Goal: Find specific page/section

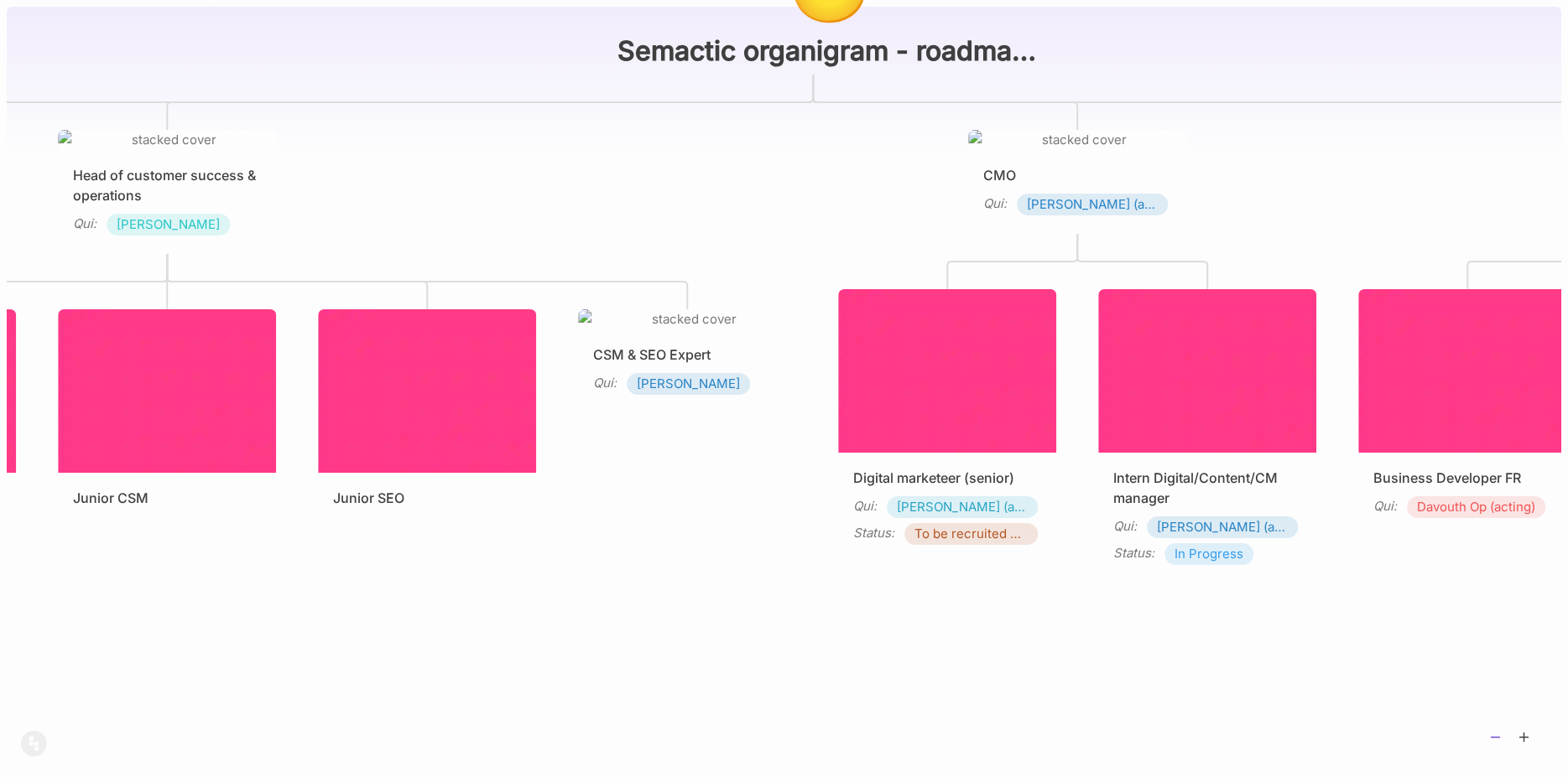
click at [1492, 733] on icon at bounding box center [1496, 738] width 15 height 15
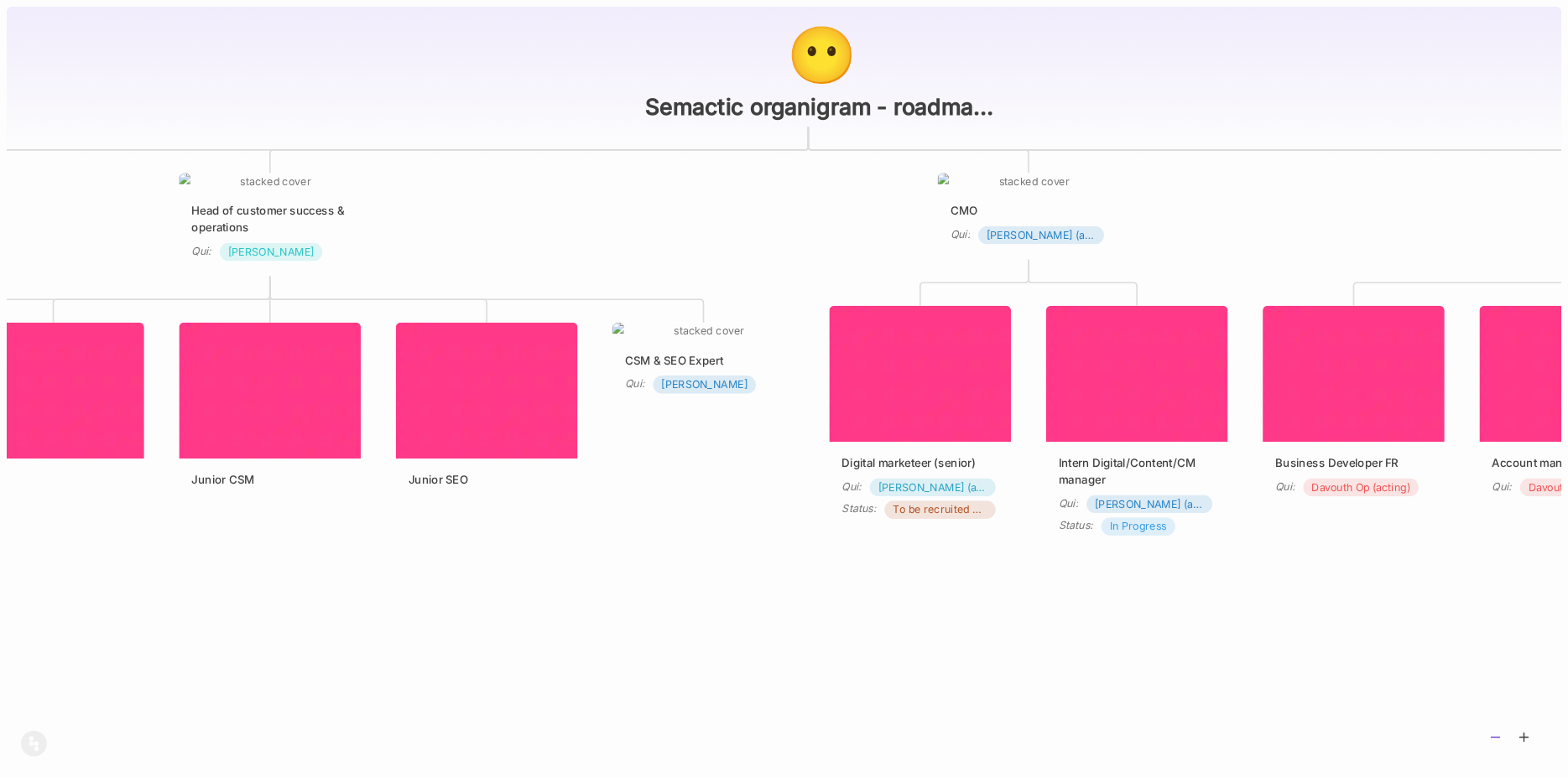
click at [1492, 733] on icon at bounding box center [1496, 738] width 15 height 15
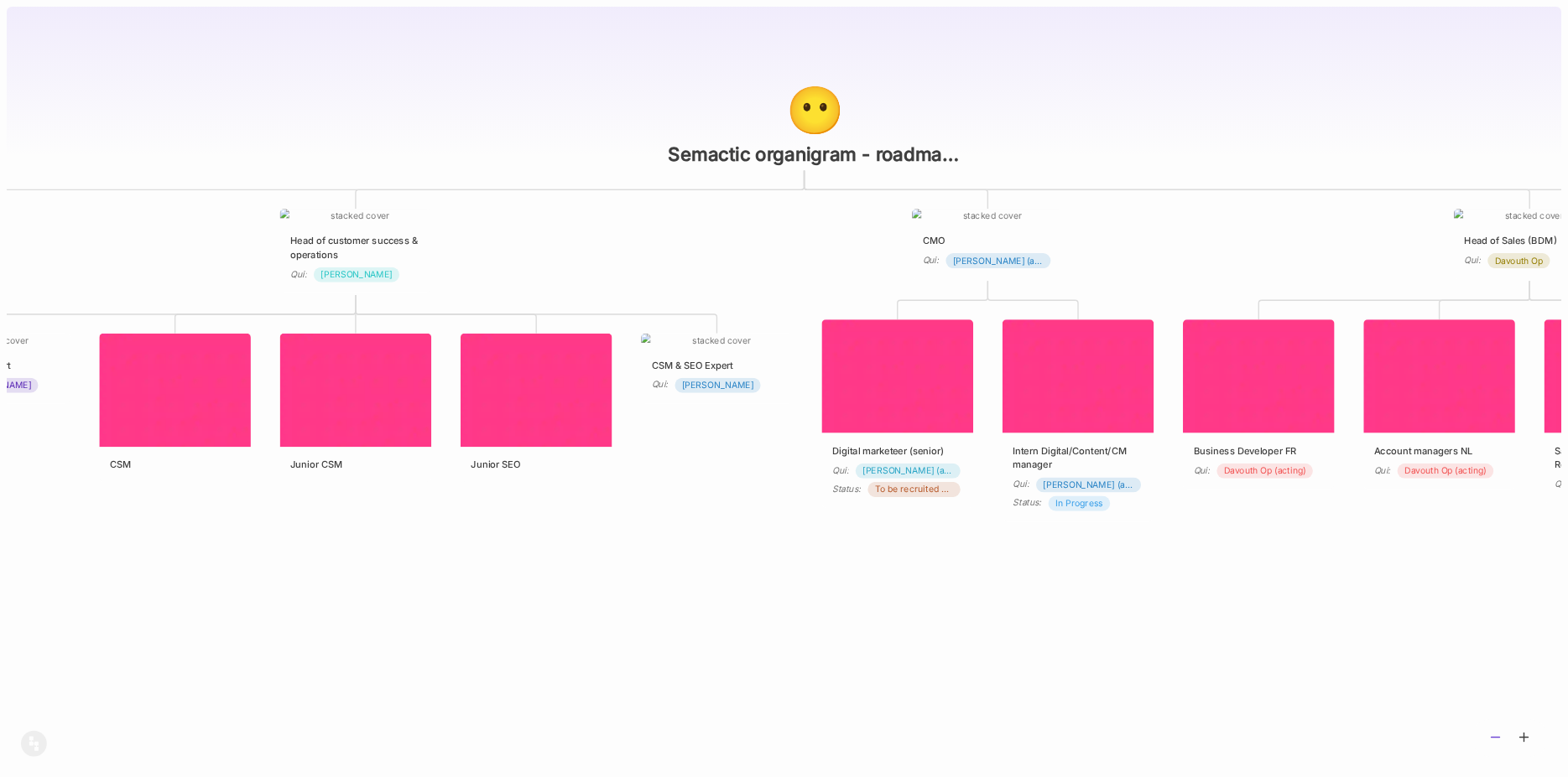
click at [1492, 733] on icon at bounding box center [1496, 738] width 15 height 15
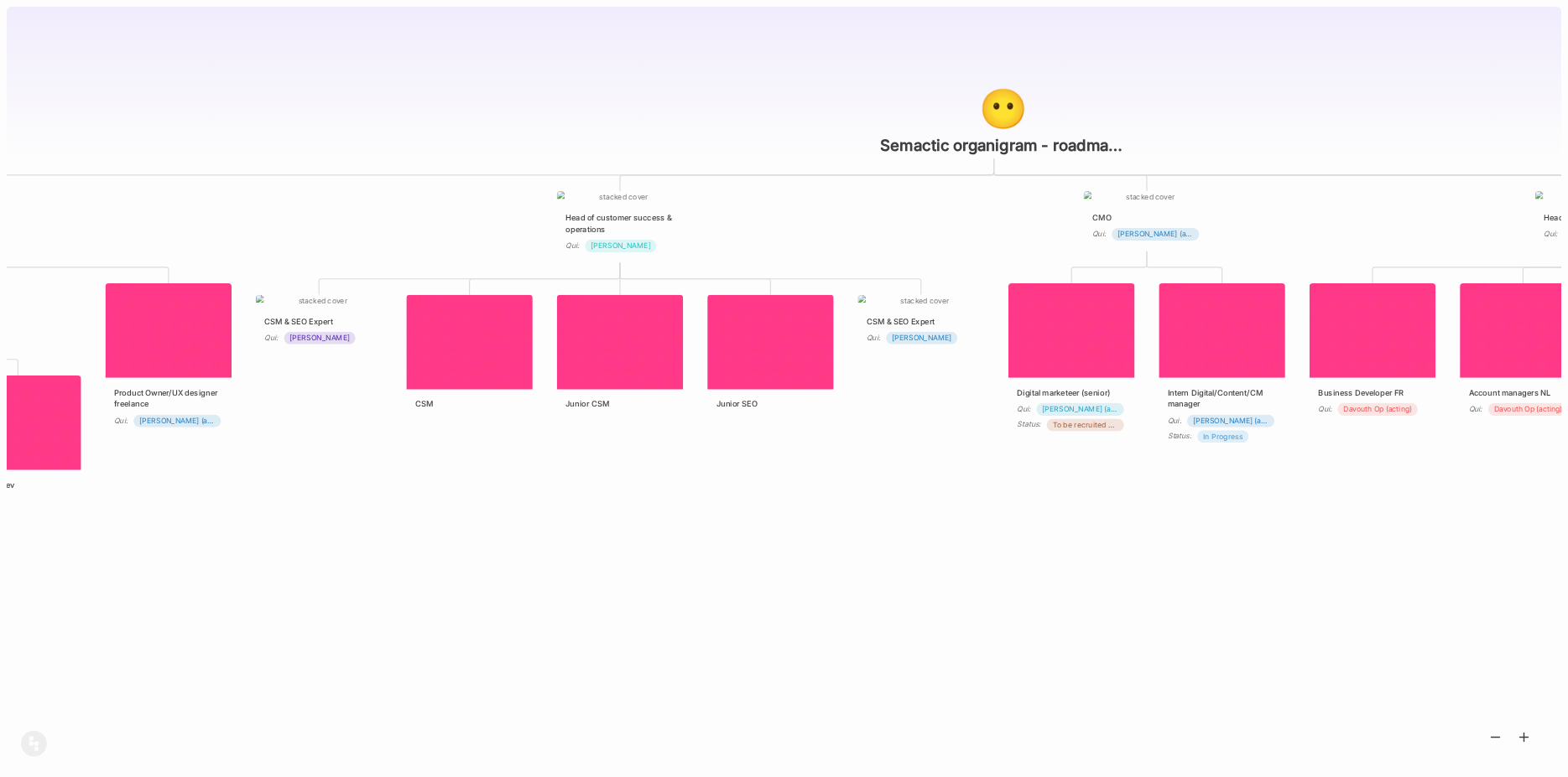
drag, startPoint x: 1374, startPoint y: 591, endPoint x: 1450, endPoint y: 556, distance: 83.7
click at [1561, 549] on div "😶 Semactic organigram - roadmap 2025 CTO Qui : [PERSON_NAME] Head of customer s…" at bounding box center [784, 388] width 1555 height 777
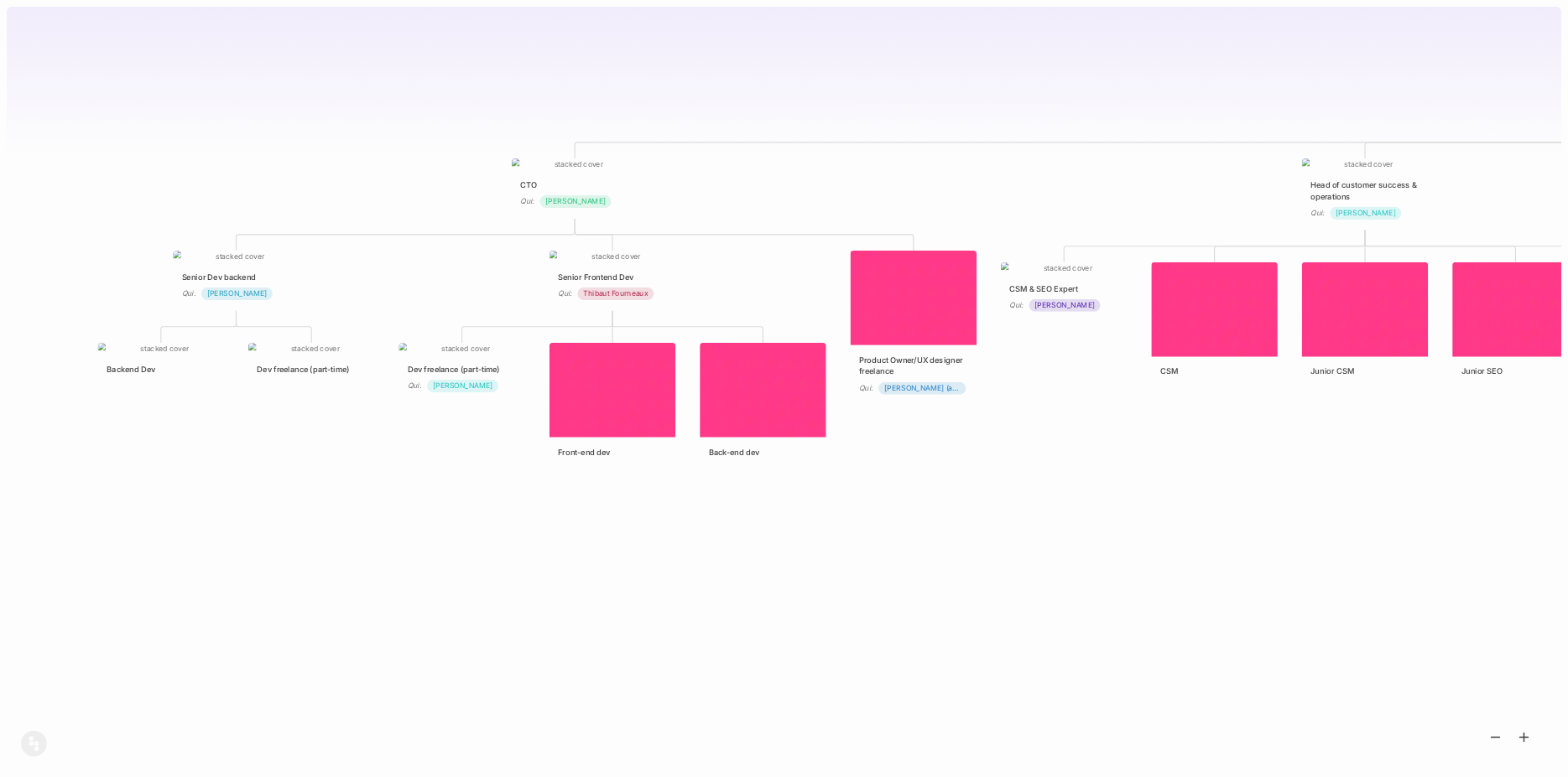
drag, startPoint x: 619, startPoint y: 542, endPoint x: 1353, endPoint y: 505, distance: 734.9
click at [1353, 505] on div "😶 Semactic organigram - roadmap 2025 CTO Qui : [PERSON_NAME] Head of customer s…" at bounding box center [784, 388] width 1555 height 777
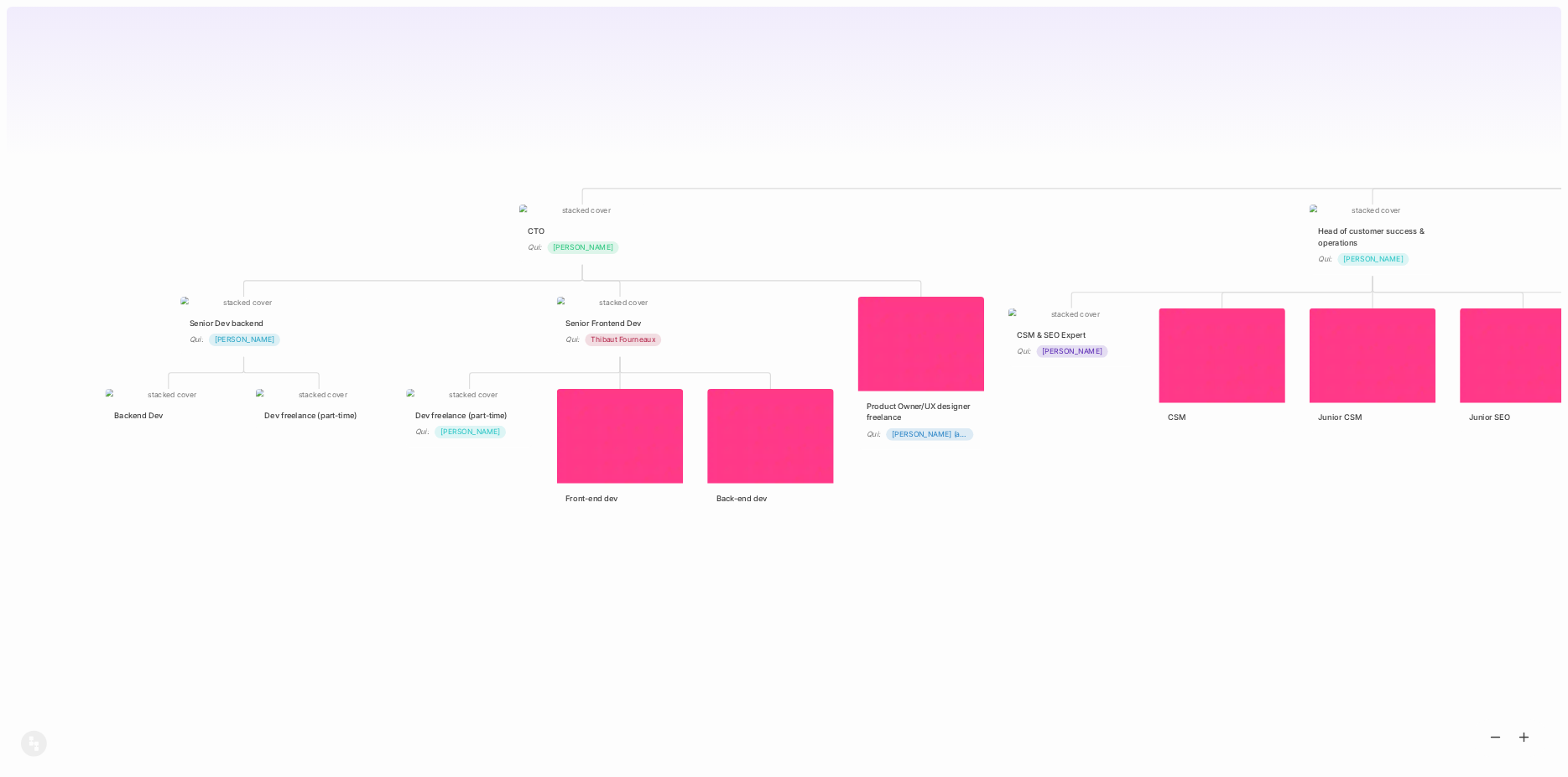
drag, startPoint x: 400, startPoint y: 491, endPoint x: 407, endPoint y: 537, distance: 46.5
click at [407, 537] on div "😶 Semactic organigram - roadmap 2025 CTO Qui : [PERSON_NAME] Head of customer s…" at bounding box center [784, 388] width 1555 height 777
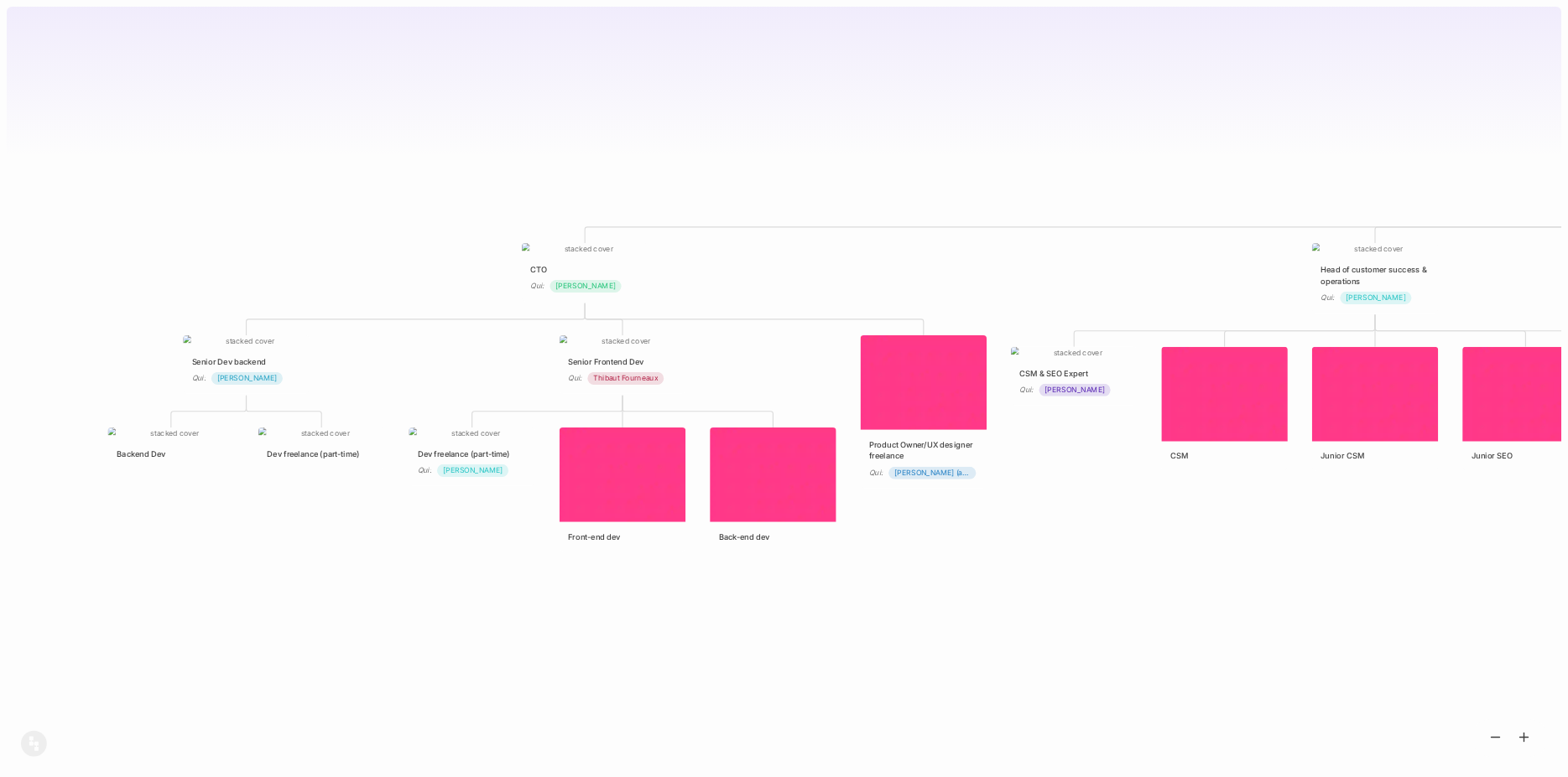
drag, startPoint x: 404, startPoint y: 584, endPoint x: 409, endPoint y: 613, distance: 29.4
click at [409, 613] on div "😶 Semactic organigram - roadmap 2025 CTO Qui : [PERSON_NAME] Head of customer s…" at bounding box center [784, 388] width 1555 height 777
click at [1496, 742] on icon at bounding box center [1496, 738] width 15 height 15
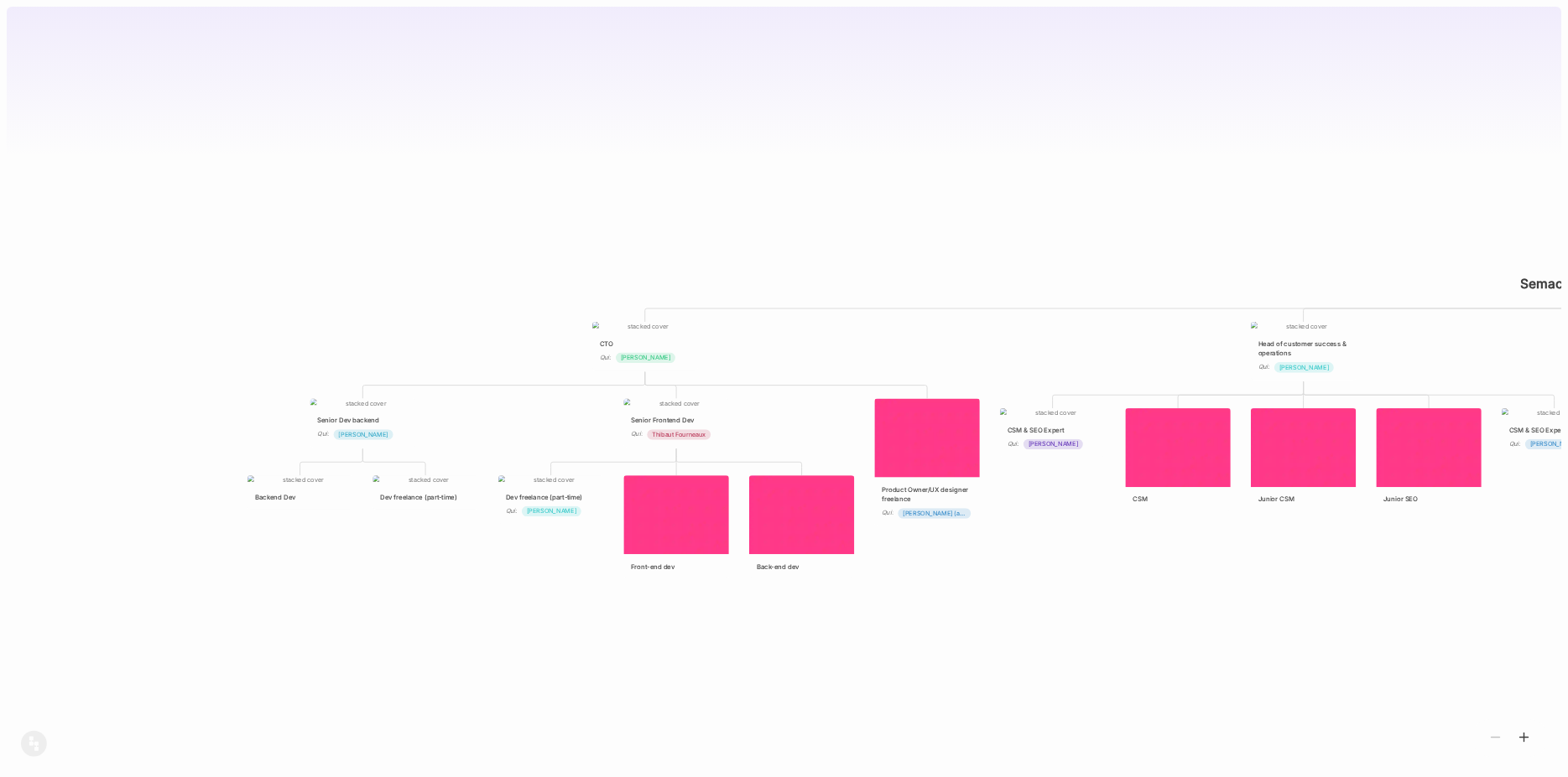
drag, startPoint x: 1266, startPoint y: 532, endPoint x: 1293, endPoint y: 586, distance: 60.4
click at [1293, 586] on div "😶 Semactic organigram - roadmap 2025 CTO Qui : [PERSON_NAME] Head of customer s…" at bounding box center [784, 388] width 1555 height 777
click at [419, 490] on div "Dev freelance (part-time)" at bounding box center [425, 492] width 105 height 35
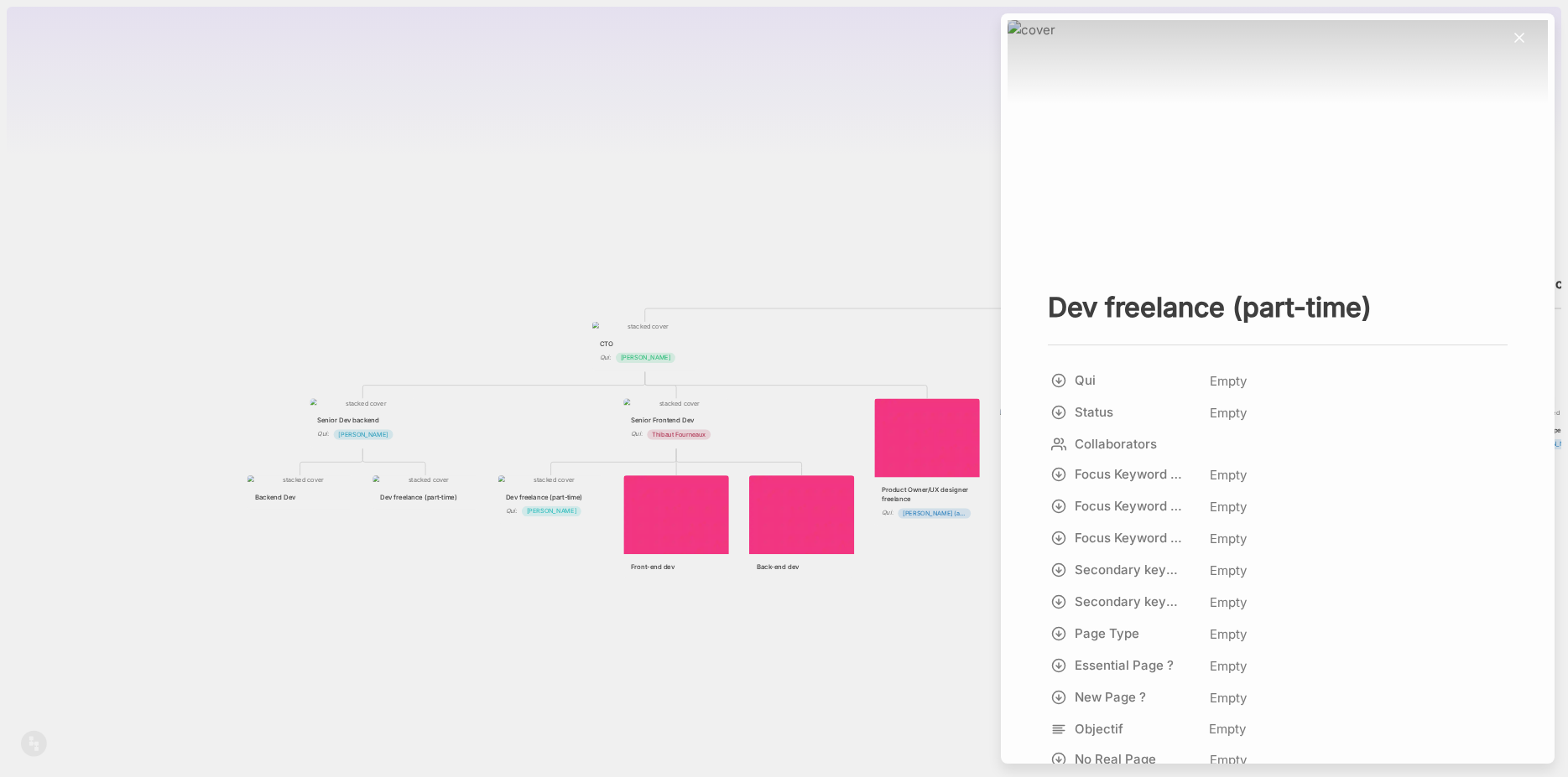
click at [1511, 33] on icon at bounding box center [1519, 38] width 17 height 17
